Goal: Transaction & Acquisition: Book appointment/travel/reservation

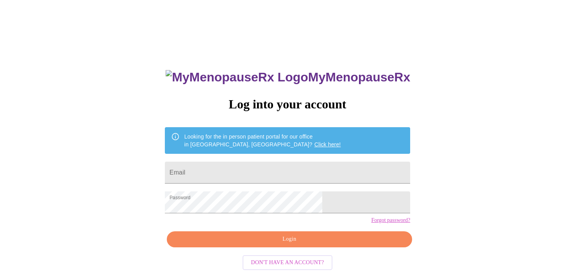
click at [274, 244] on span "Login" at bounding box center [289, 239] width 227 height 10
click at [274, 252] on div "MyMenopauseRx Log into your account Looking for the in person patient portal fo…" at bounding box center [287, 193] width 261 height 272
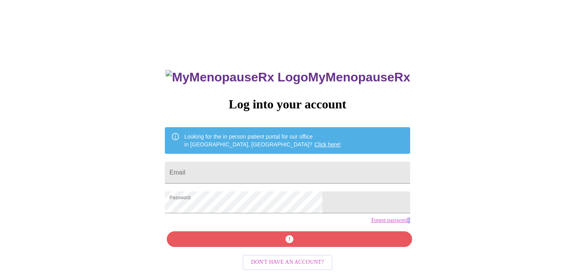
click at [427, 222] on div "MyMenopauseRx Log into your account Looking for the in person patient portal fo…" at bounding box center [287, 166] width 569 height 326
click at [260, 254] on div "MyMenopauseRx Log into your account Looking for the in person patient portal fo…" at bounding box center [287, 193] width 261 height 272
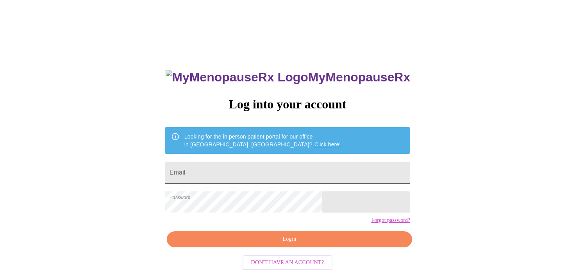
click at [275, 168] on input "Email" at bounding box center [287, 172] width 245 height 22
type input "crevane@gmail.com"
click at [290, 244] on span "Login" at bounding box center [289, 239] width 227 height 10
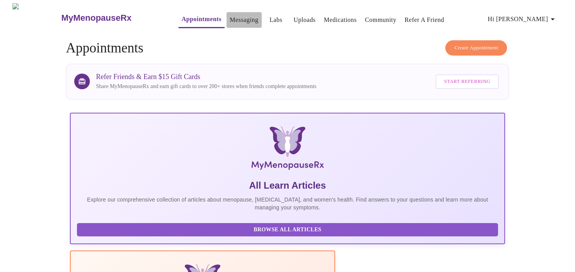
click at [239, 20] on link "Messaging" at bounding box center [244, 19] width 29 height 11
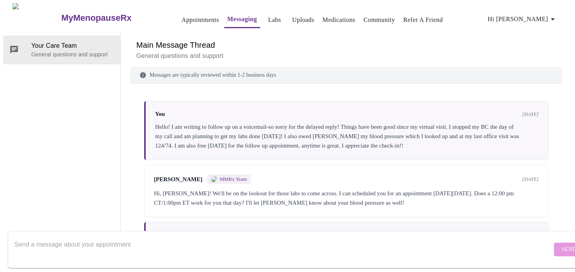
click at [182, 17] on link "Appointments" at bounding box center [201, 19] width 38 height 11
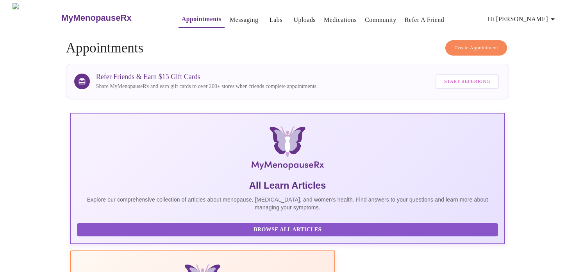
click at [460, 45] on span "Create Appointment" at bounding box center [476, 47] width 44 height 9
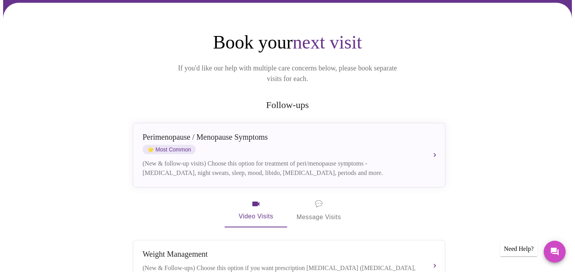
scroll to position [61, 0]
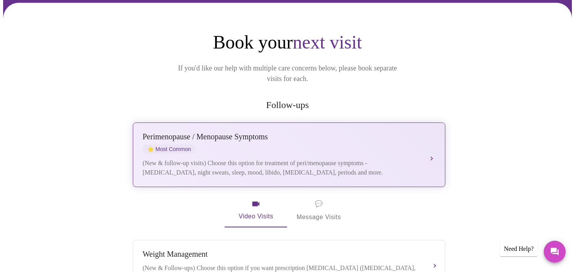
click at [322, 135] on div "Perimenopause / Menopause Symptoms ⭐ Most Common" at bounding box center [281, 142] width 277 height 21
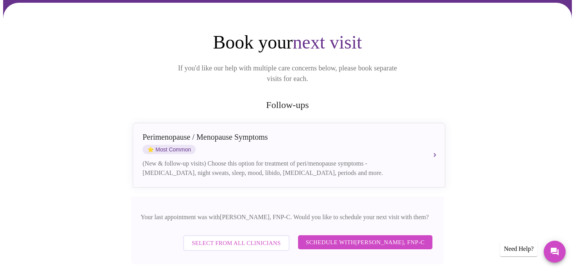
scroll to position [74, 0]
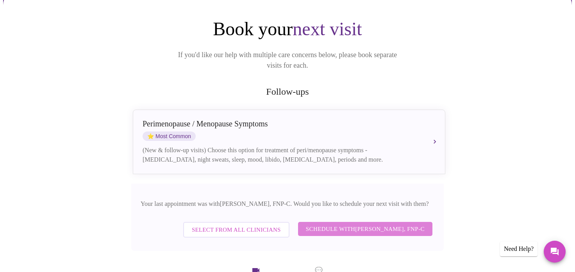
click at [361, 224] on span "Schedule with Elizabeth Hederman, FNP-C" at bounding box center [365, 229] width 119 height 10
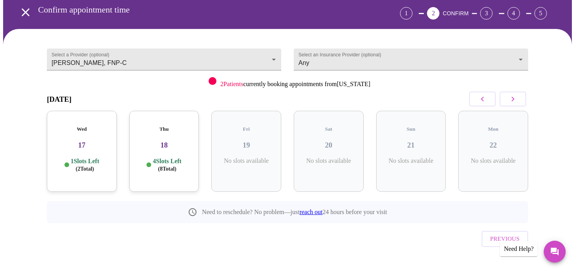
click at [513, 107] on div "Mon 22 No slots available" at bounding box center [493, 150] width 82 height 93
click at [513, 100] on icon "button" at bounding box center [512, 98] width 9 height 9
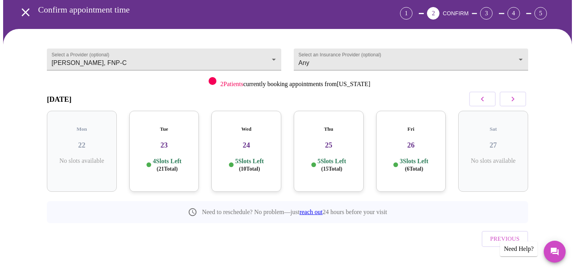
click at [513, 100] on icon "button" at bounding box center [512, 98] width 9 height 9
click at [438, 126] on h5 "Thu" at bounding box center [411, 129] width 57 height 6
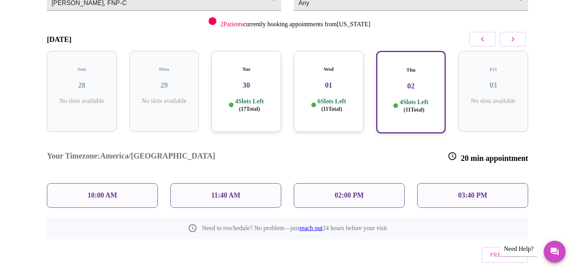
scroll to position [96, 0]
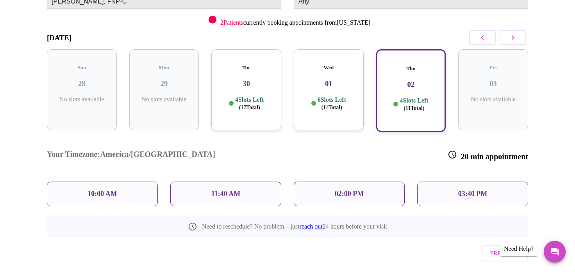
click at [125, 181] on div "10:00 AM" at bounding box center [102, 193] width 111 height 25
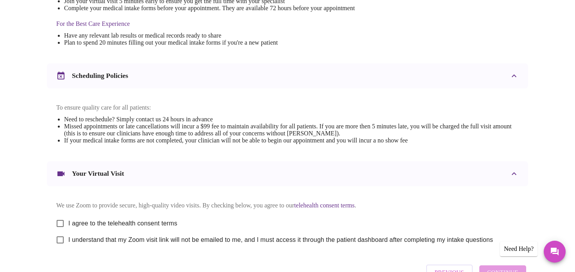
scroll to position [294, 0]
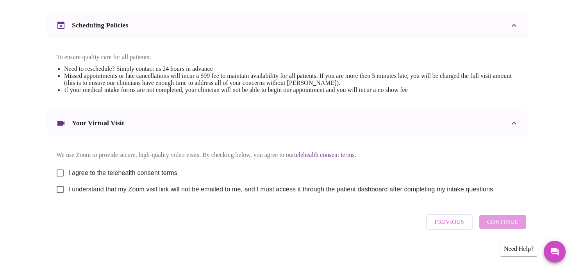
click at [62, 171] on input "I agree to the telehealth consent terms" at bounding box center [60, 173] width 16 height 16
checkbox input "true"
click at [59, 193] on input "I understand that my Zoom visit link will not be emailed to me, and I must acce…" at bounding box center [60, 189] width 16 height 16
checkbox input "true"
click at [521, 225] on button "Continue" at bounding box center [502, 222] width 47 height 14
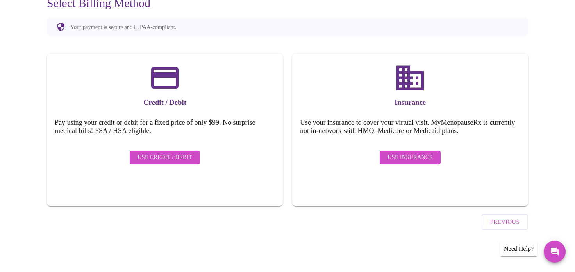
scroll to position [61, 0]
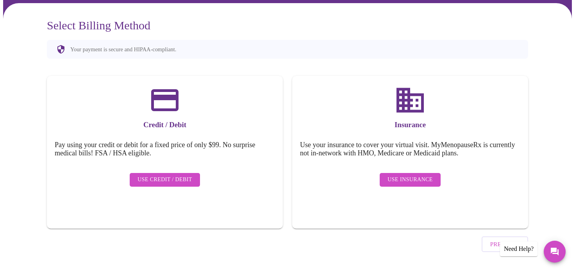
click at [429, 175] on span "Use Insurance" at bounding box center [410, 180] width 45 height 10
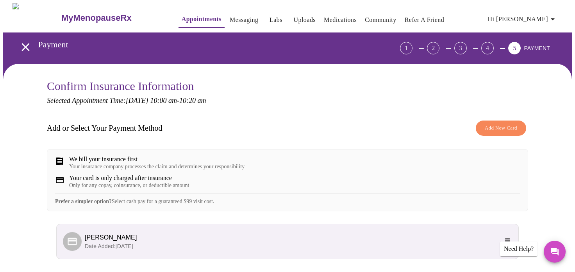
scroll to position [67, 0]
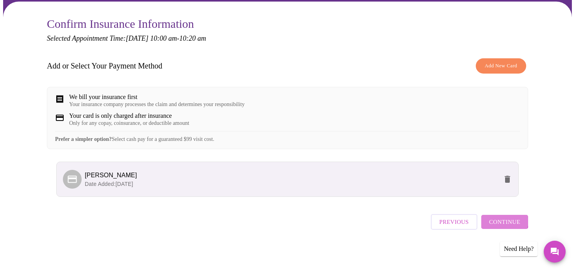
click at [499, 221] on span "Continue" at bounding box center [504, 221] width 31 height 10
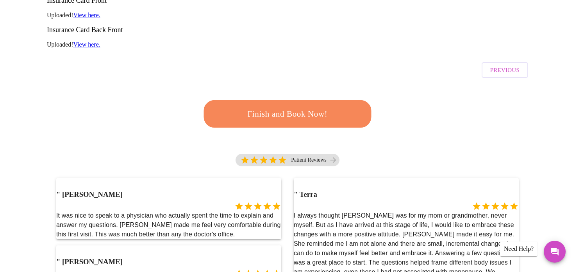
scroll to position [186, 0]
click at [311, 106] on span "Finish and Book Now!" at bounding box center [288, 113] width 152 height 15
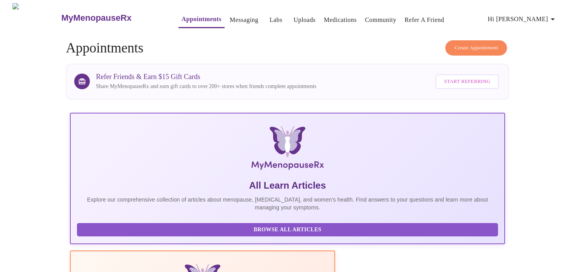
click at [182, 18] on link "Appointments" at bounding box center [202, 19] width 40 height 11
